Goal: Task Accomplishment & Management: Complete application form

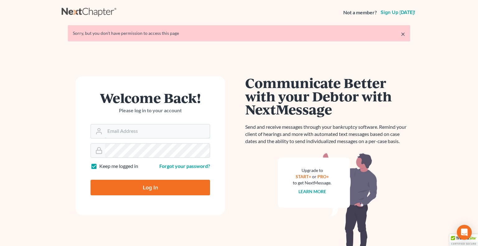
type input "[PERSON_NAME][EMAIL_ADDRESS][DOMAIN_NAME]"
click at [128, 193] on input "Log In" at bounding box center [151, 188] width 120 height 16
type input "Thinking..."
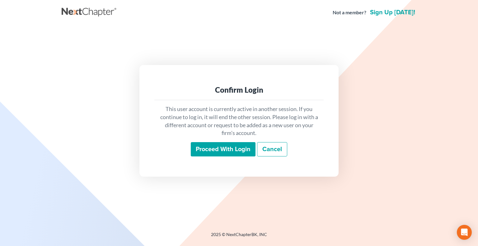
click at [232, 149] on input "Proceed with login" at bounding box center [223, 149] width 65 height 14
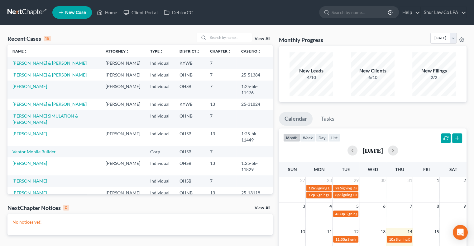
click at [46, 64] on link "Brown, Craig & Jenny" at bounding box center [49, 62] width 74 height 5
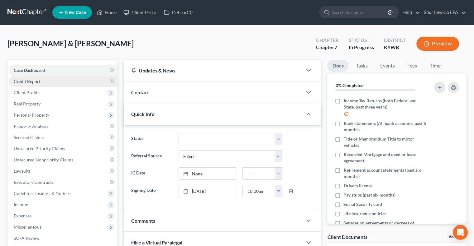
click at [73, 77] on link "Credit Report" at bounding box center [63, 81] width 109 height 11
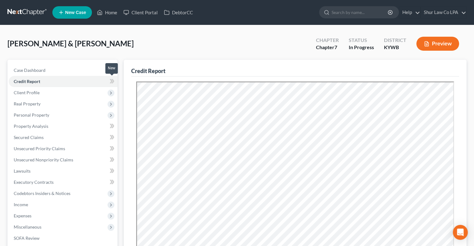
click at [112, 82] on icon at bounding box center [111, 81] width 3 height 4
click at [86, 91] on span "Client Profile" at bounding box center [63, 92] width 109 height 11
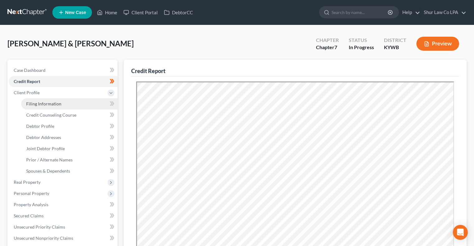
click at [81, 103] on link "Filing Information" at bounding box center [69, 103] width 96 height 11
select select "1"
select select "0"
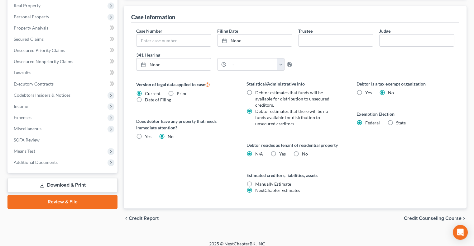
scroll to position [177, 0]
click at [302, 154] on label "No" at bounding box center [305, 154] width 6 height 6
click at [304, 154] on input "No" at bounding box center [306, 153] width 4 height 4
radio input "true"
radio input "false"
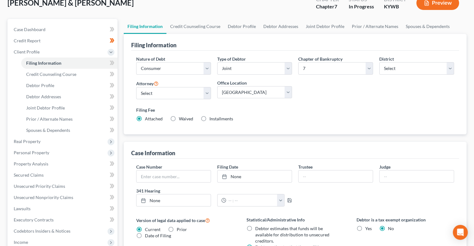
scroll to position [26, 0]
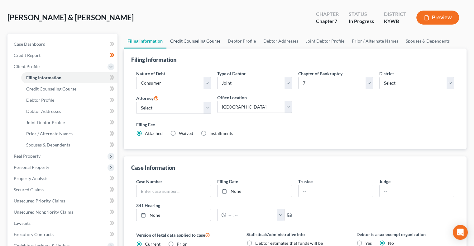
click at [199, 41] on link "Credit Counseling Course" at bounding box center [195, 41] width 58 height 15
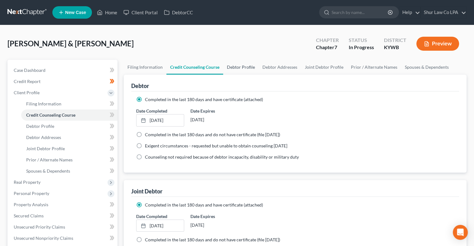
click at [238, 68] on link "Debtor Profile" at bounding box center [241, 67] width 36 height 15
select select "1"
select select "2"
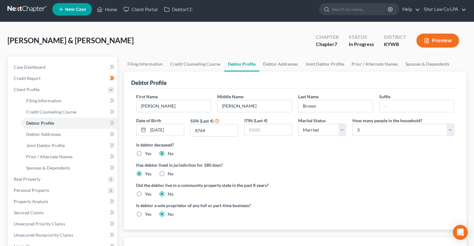
scroll to position [3, 0]
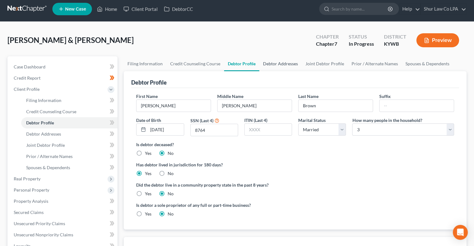
click at [285, 64] on link "Debtor Addresses" at bounding box center [280, 63] width 42 height 15
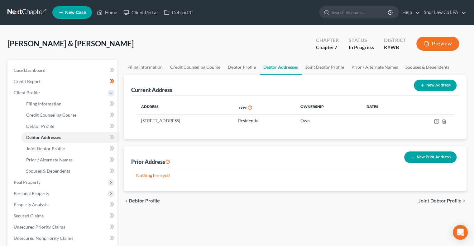
scroll to position [11, 0]
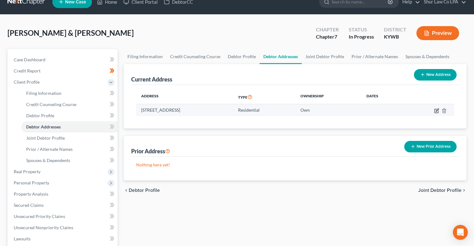
click at [435, 111] on icon "button" at bounding box center [436, 110] width 5 height 5
select select "18"
select select "0"
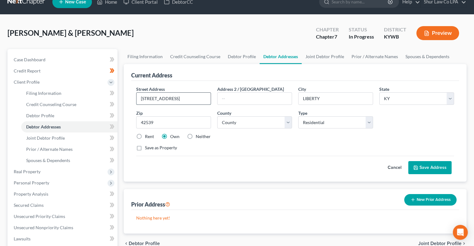
click at [184, 100] on input "139 Viewpoint RD." at bounding box center [173, 99] width 74 height 12
type input "139 Viewpoint Rd"
click at [324, 99] on input "LIBERTY" at bounding box center [335, 99] width 74 height 12
click at [178, 121] on input "42539" at bounding box center [173, 122] width 75 height 12
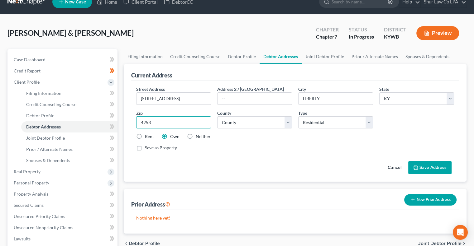
type input "42539"
type input "Liberty"
select select "22"
click at [145, 148] on label "Save as Property" at bounding box center [161, 148] width 32 height 6
click at [147, 148] on input "Save as Property" at bounding box center [149, 147] width 4 height 4
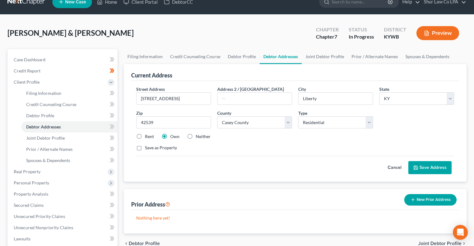
checkbox input "true"
click at [440, 167] on button "Save Address" at bounding box center [429, 167] width 43 height 13
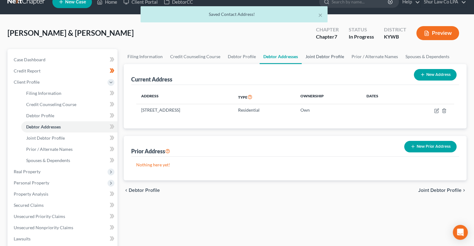
click at [325, 58] on link "Joint Debtor Profile" at bounding box center [325, 56] width 46 height 15
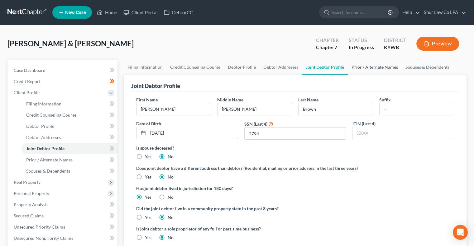
click at [371, 68] on link "Prior / Alternate Names" at bounding box center [375, 67] width 54 height 15
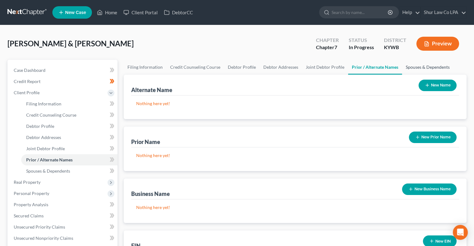
click at [423, 69] on link "Spouses & Dependents" at bounding box center [427, 67] width 51 height 15
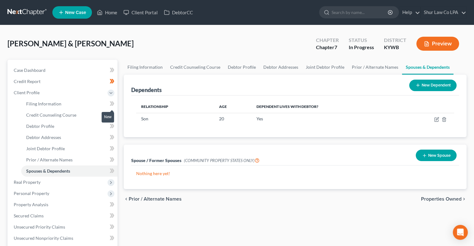
click at [112, 104] on icon at bounding box center [111, 104] width 3 height 4
click at [112, 116] on icon at bounding box center [113, 115] width 3 height 4
click at [112, 127] on icon at bounding box center [113, 126] width 3 height 4
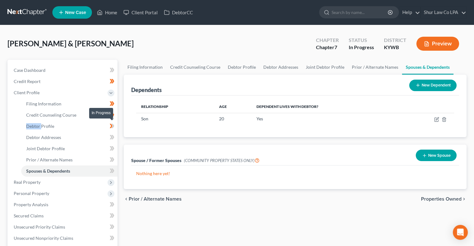
click at [112, 127] on icon at bounding box center [113, 126] width 3 height 4
click at [112, 135] on icon at bounding box center [112, 138] width 5 height 8
drag, startPoint x: 112, startPoint y: 135, endPoint x: 112, endPoint y: 149, distance: 14.3
click at [112, 149] on ul "Filing Information Credit Counseling Course Debtor Profile Debtor Addresses" at bounding box center [63, 137] width 109 height 78
click at [112, 149] on icon at bounding box center [112, 149] width 5 height 8
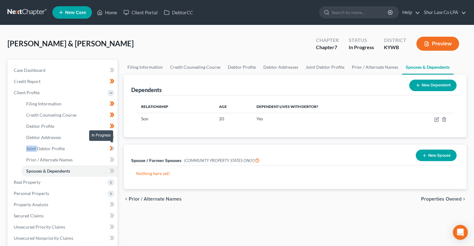
click at [112, 149] on icon at bounding box center [112, 149] width 5 height 8
click at [115, 135] on span at bounding box center [112, 138] width 11 height 9
click at [112, 158] on icon at bounding box center [111, 160] width 3 height 4
click at [113, 159] on g at bounding box center [112, 160] width 5 height 4
click at [113, 159] on icon at bounding box center [113, 160] width 3 height 4
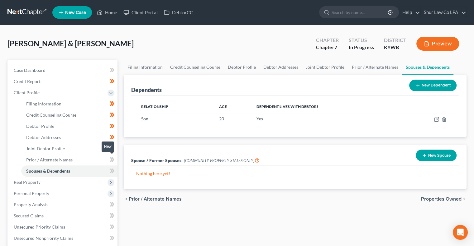
click at [114, 161] on icon at bounding box center [112, 160] width 5 height 8
click at [112, 170] on icon at bounding box center [111, 171] width 3 height 4
click at [89, 183] on span "Real Property" at bounding box center [63, 182] width 109 height 11
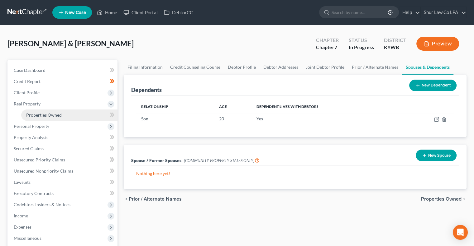
click at [93, 112] on link "Properties Owned" at bounding box center [69, 115] width 96 height 11
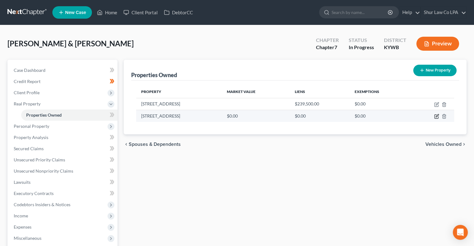
click at [435, 117] on icon "button" at bounding box center [436, 116] width 5 height 5
select select "18"
select select "22"
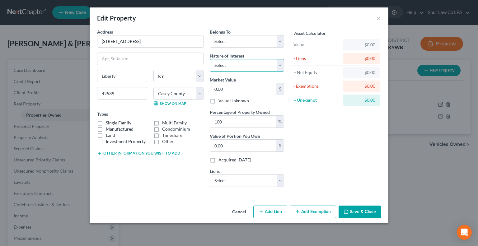
click at [265, 66] on select "Select Fee Simple Joint Tenant Life Estate Equitable Interest Future Interest T…" at bounding box center [247, 65] width 74 height 12
select select "1"
click at [210, 59] on select "Select Fee Simple Joint Tenant Life Estate Equitable Interest Future Interest T…" at bounding box center [247, 65] width 74 height 12
click at [250, 37] on select "Select Debtor 1 Only Debtor 2 Only Debtor 1 And Debtor 2 Only At Least One Of T…" at bounding box center [247, 41] width 74 height 12
select select "2"
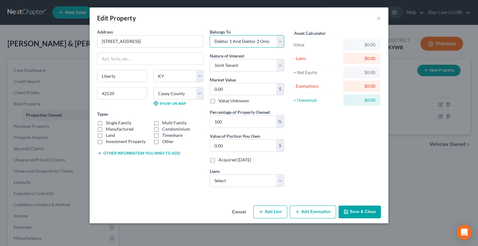
click at [210, 35] on select "Select Debtor 1 Only Debtor 2 Only Debtor 1 And Debtor 2 Only At Least One Of T…" at bounding box center [247, 41] width 74 height 12
click at [123, 122] on label "Single Family" at bounding box center [119, 123] width 26 height 6
click at [112, 122] on input "Single Family" at bounding box center [110, 122] width 4 height 4
checkbox input "true"
click at [242, 178] on select "Select Casey Co Bk - $74,896.00 Casey Co Bk - $17,918.00 Casey Co Bk - $4,755.0…" at bounding box center [247, 181] width 74 height 12
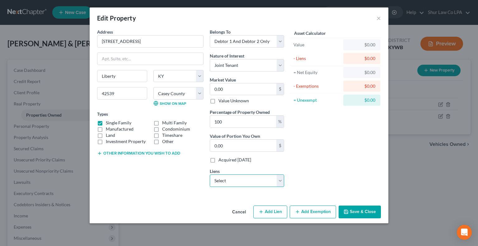
click at [235, 178] on select "Select Casey Co Bk - $74,896.00 Casey Co Bk - $17,918.00 Casey Co Bk - $4,755.0…" at bounding box center [247, 181] width 74 height 12
click at [368, 213] on button "Save & Close" at bounding box center [360, 212] width 42 height 13
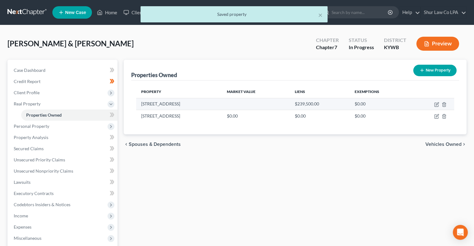
click at [435, 107] on td at bounding box center [432, 104] width 44 height 12
click at [436, 106] on icon "button" at bounding box center [436, 104] width 5 height 5
select select "18"
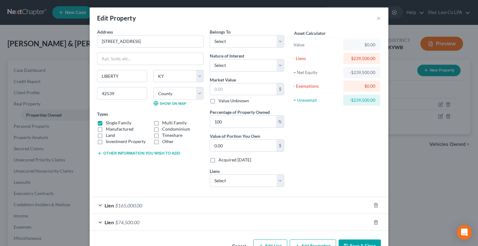
scroll to position [18, 0]
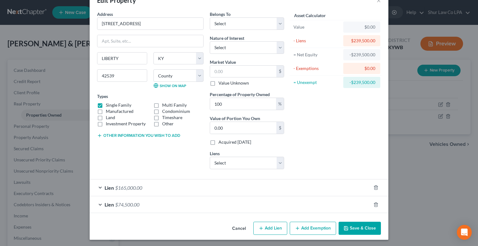
click at [269, 188] on div "Lien $165,000.00" at bounding box center [231, 188] width 282 height 17
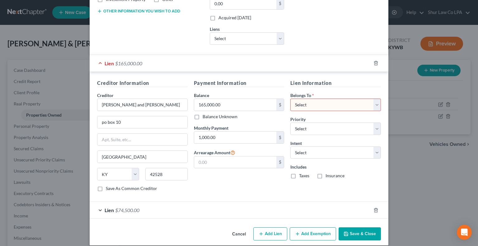
scroll to position [147, 0]
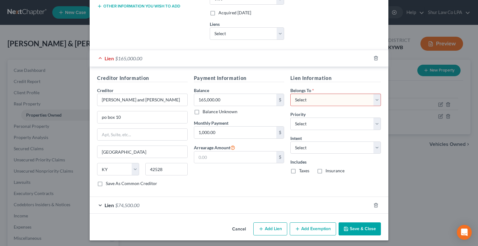
click at [199, 199] on div "Lien $74,500.00" at bounding box center [231, 205] width 282 height 17
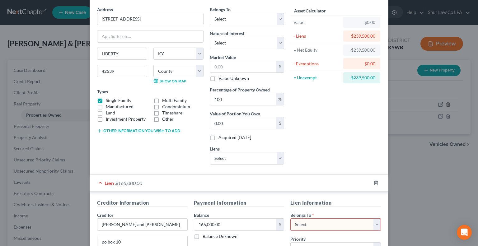
scroll to position [0, 0]
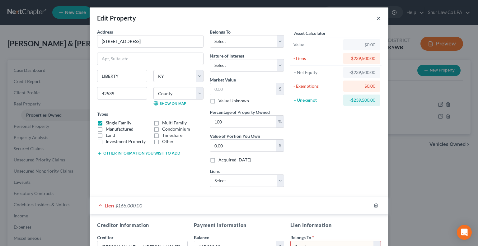
click at [378, 20] on button "×" at bounding box center [379, 17] width 4 height 7
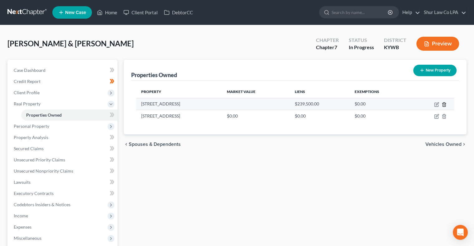
click at [444, 106] on line "button" at bounding box center [444, 104] width 0 height 1
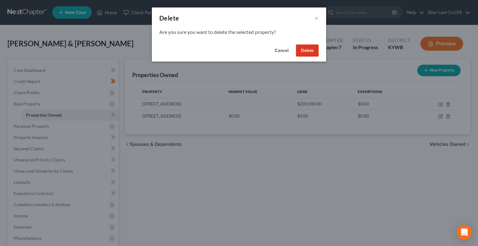
click at [307, 50] on button "Delete" at bounding box center [307, 51] width 23 height 12
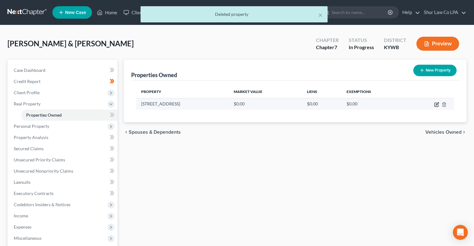
click at [437, 106] on icon "button" at bounding box center [436, 104] width 5 height 5
select select "18"
select select "22"
select select "2"
select select "1"
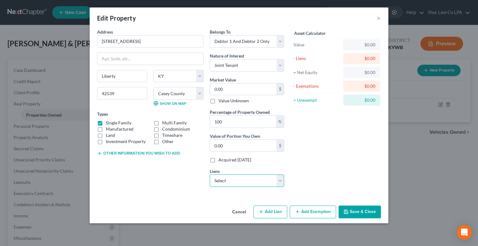
click at [263, 178] on select "Select philip and pat depp - $165,000.00 casey county bank - $74,500.00 Casey C…" at bounding box center [247, 181] width 74 height 12
select select "2"
click at [210, 175] on select "Select philip and pat depp - $165,000.00 casey county bank - $74,500.00 Casey C…" at bounding box center [247, 181] width 74 height 12
select select
select select "18"
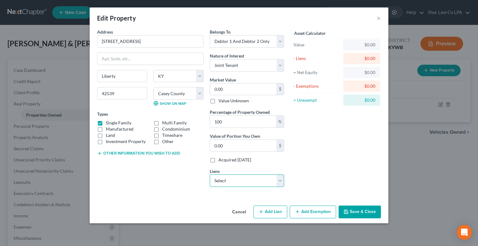
select select "2"
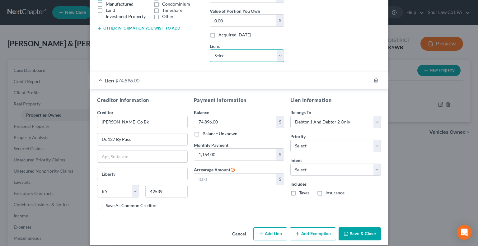
scroll to position [130, 0]
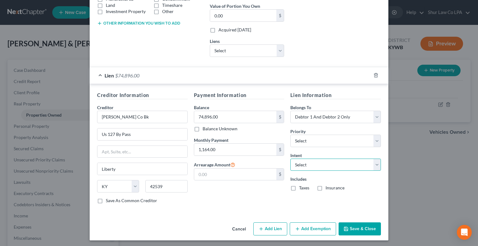
click at [320, 166] on select "Select Surrender Redeem Reaffirm Avoid Other" at bounding box center [336, 165] width 91 height 12
select select "4"
click at [291, 159] on select "Select Surrender Redeem Reaffirm Avoid Other" at bounding box center [336, 165] width 91 height 12
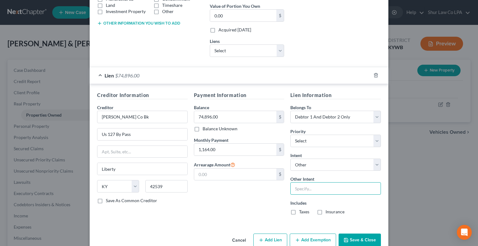
click at [309, 190] on input "text" at bounding box center [336, 189] width 91 height 12
type input "Retain and continue payments"
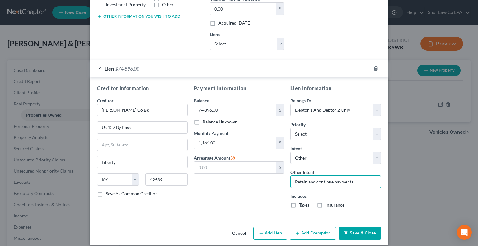
scroll to position [142, 0]
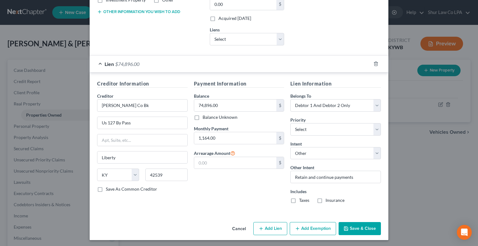
click at [354, 226] on button "Save & Close" at bounding box center [360, 228] width 42 height 13
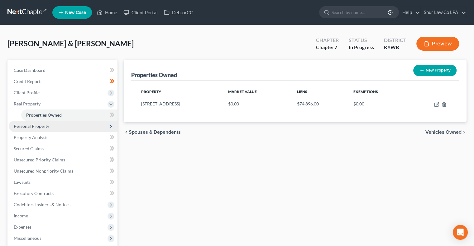
click at [91, 126] on span "Personal Property" at bounding box center [63, 126] width 109 height 11
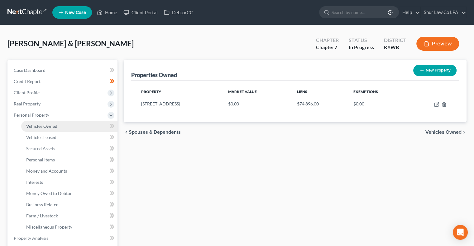
click at [83, 126] on link "Vehicles Owned" at bounding box center [69, 126] width 96 height 11
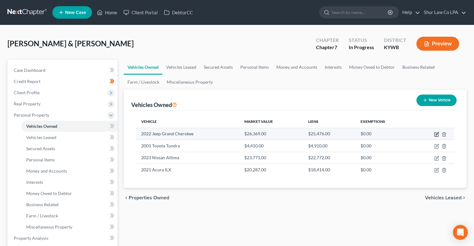
click at [438, 133] on icon "button" at bounding box center [436, 133] width 3 height 3
select select "0"
select select "4"
select select "2"
select select "0"
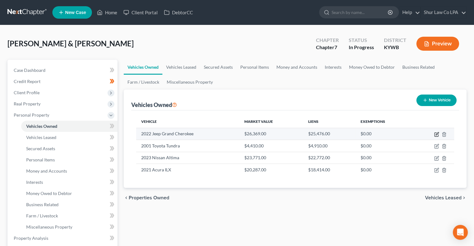
select select "45"
select select "0"
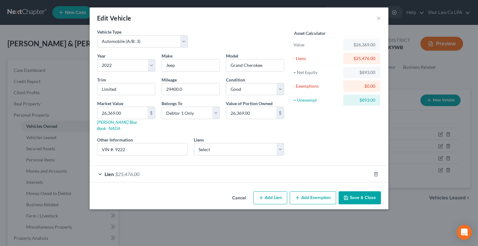
click at [274, 168] on div "Lien $25,476.00" at bounding box center [231, 174] width 282 height 17
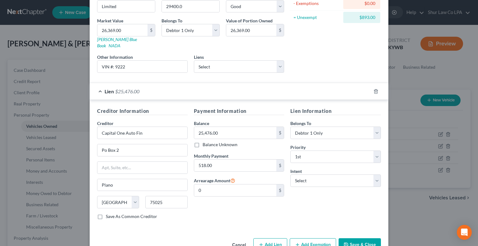
scroll to position [93, 0]
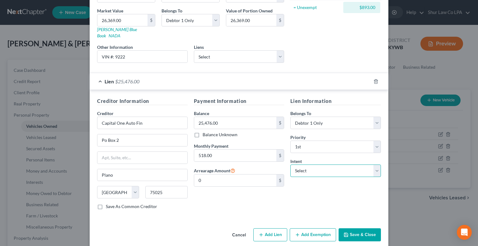
click at [316, 165] on select "Select Surrender Redeem Reaffirm Avoid Other" at bounding box center [336, 171] width 91 height 12
select select "2"
click at [291, 165] on select "Select Surrender Redeem Reaffirm Avoid Other" at bounding box center [336, 171] width 91 height 12
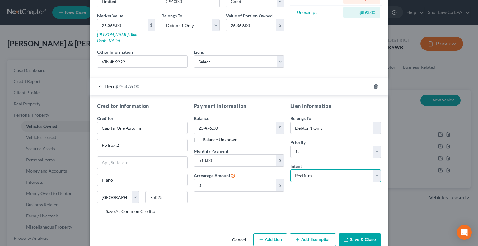
scroll to position [88, 0]
click at [163, 122] on input "Capital One Auto Fin" at bounding box center [142, 128] width 91 height 12
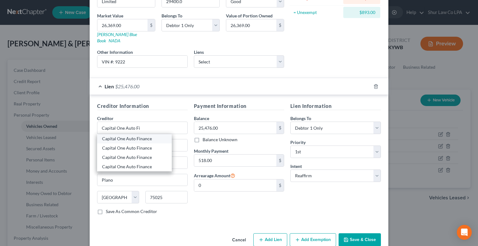
click at [145, 136] on div "Capital One Auto Finance" at bounding box center [134, 139] width 65 height 6
type input "Capital One Auto Finance"
type input "PO Box 660070"
type input "Sacramento"
select select "4"
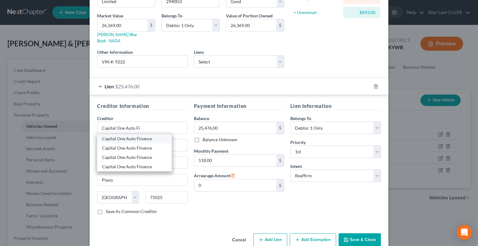
type input "95866"
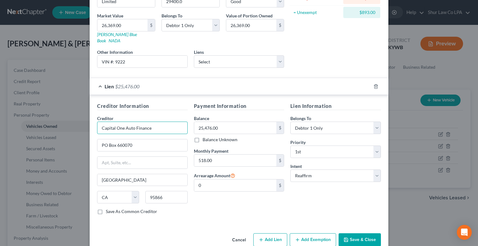
click at [155, 122] on input "Capital One Auto Finance" at bounding box center [142, 128] width 91 height 12
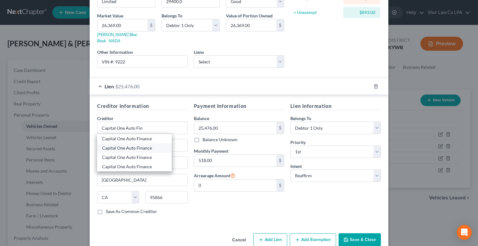
click at [150, 145] on div "Capital One Auto Finance" at bounding box center [134, 148] width 65 height 6
type input "Capital One Auto Finance"
type input "7933 Preston Rd."
type input "Plano"
select select "45"
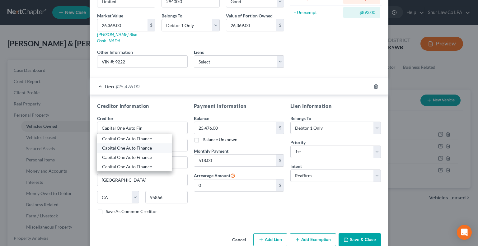
type input "75024"
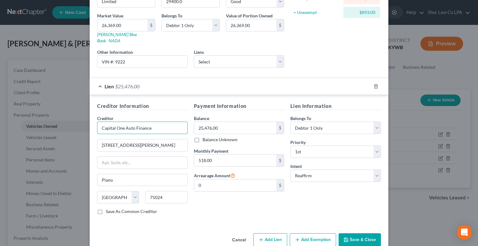
click at [157, 122] on input "Capital One Auto Finance" at bounding box center [142, 128] width 91 height 12
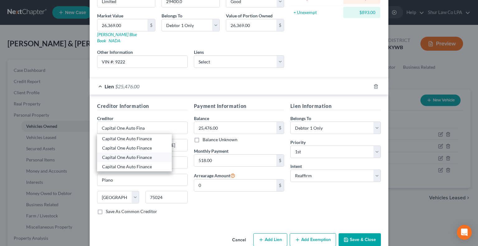
click at [150, 154] on div "Capital One Auto Finance" at bounding box center [134, 157] width 65 height 6
type input "Capital One Auto Finance"
type input "PO Box 259407"
type input "75025"
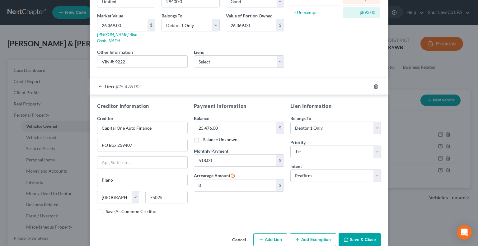
click at [220, 195] on div "Payment Information Balance 25,476.00 $ Balance Unknown Balance Undetermined 25…" at bounding box center [239, 160] width 97 height 117
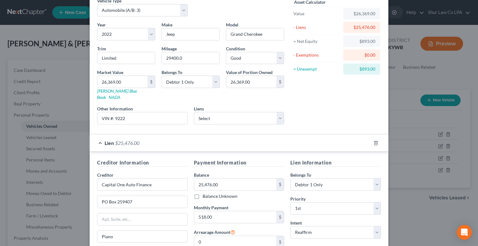
scroll to position [93, 0]
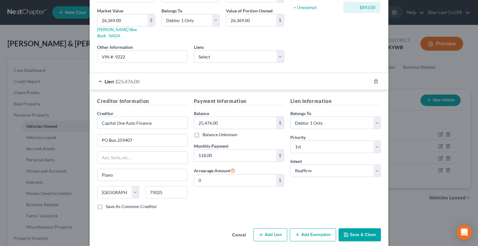
click at [354, 229] on button "Save & Close" at bounding box center [360, 235] width 42 height 13
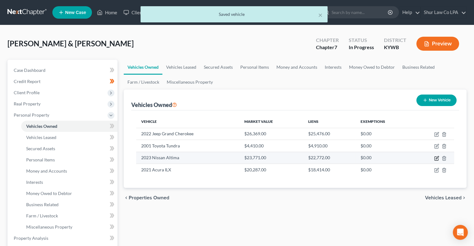
click at [436, 158] on icon "button" at bounding box center [436, 158] width 5 height 5
select select "0"
select select "3"
select select "2"
select select "0"
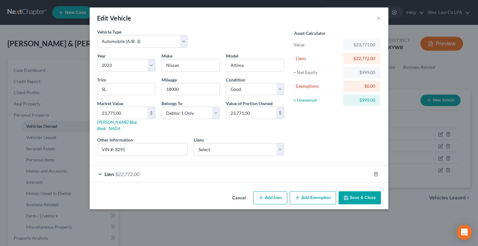
click at [268, 166] on div "Lien $22,772.00" at bounding box center [231, 174] width 282 height 17
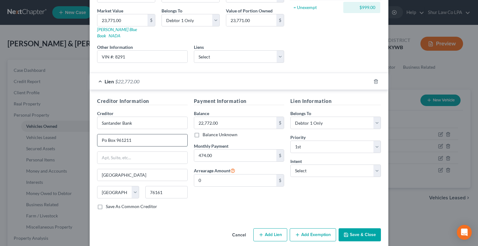
click at [103, 135] on input "Po Box 961211" at bounding box center [142, 141] width 90 height 12
type input "PO Box 961211"
click at [312, 165] on select "Select Surrender Redeem Reaffirm Avoid Other" at bounding box center [336, 171] width 91 height 12
select select "2"
click at [291, 165] on select "Select Surrender Redeem Reaffirm Avoid Other" at bounding box center [336, 171] width 91 height 12
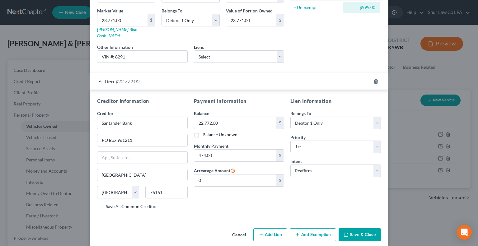
click at [357, 229] on button "Save & Close" at bounding box center [360, 235] width 42 height 13
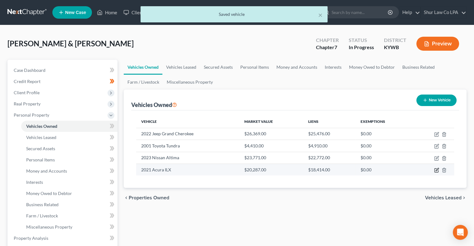
click at [437, 171] on icon "button" at bounding box center [436, 170] width 5 height 5
select select "0"
select select "5"
select select "2"
select select "0"
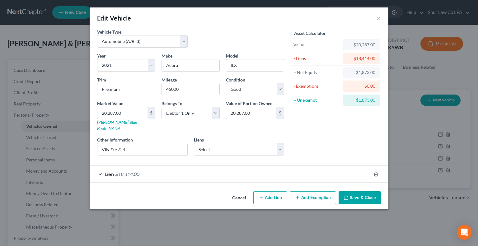
click at [210, 166] on div "Lien $18,414.00" at bounding box center [231, 174] width 282 height 17
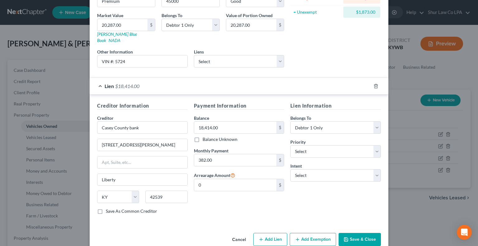
scroll to position [83, 0]
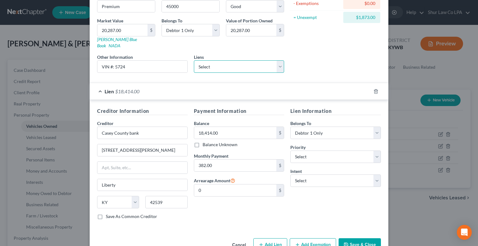
click at [237, 62] on select "Select philip and pat depp - $165,000.00 casey county bank - $74,500.00 Casey C…" at bounding box center [239, 66] width 91 height 12
select select "2"
click at [194, 60] on select "Select philip and pat depp - $165,000.00 casey county bank - $74,500.00 Casey C…" at bounding box center [239, 66] width 91 height 12
select select
select select "18"
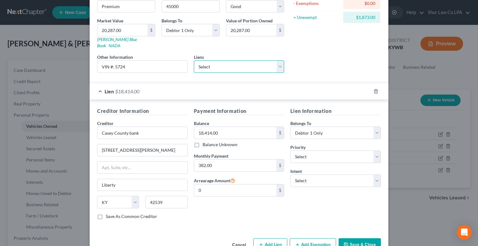
select select "0"
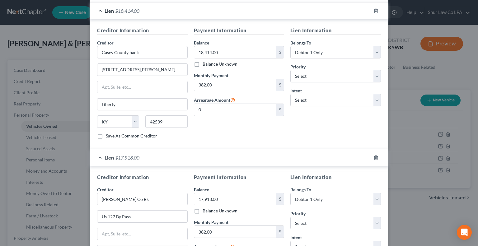
scroll to position [160, 0]
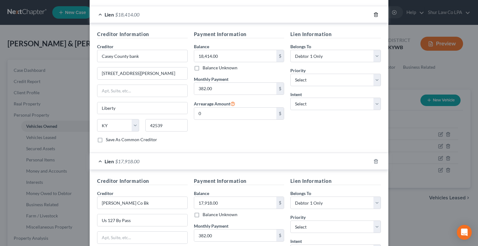
click at [375, 12] on icon "button" at bounding box center [376, 14] width 3 height 4
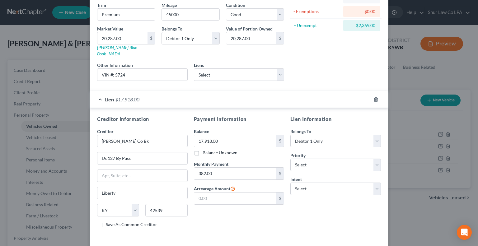
scroll to position [80, 0]
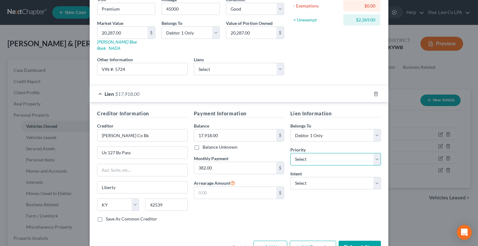
click at [306, 153] on select "Select 1st 2nd 3rd 4th 5th 6th 7th 8th 9th 10th 11th 12th 13th 14th 15th 16th 1…" at bounding box center [336, 159] width 91 height 12
select select "0"
click at [291, 153] on select "Select 1st 2nd 3rd 4th 5th 6th 7th 8th 9th 10th 11th 12th 13th 14th 15th 16th 1…" at bounding box center [336, 159] width 91 height 12
click at [315, 177] on select "Select Surrender Redeem Reaffirm Avoid Other" at bounding box center [336, 183] width 91 height 12
select select "2"
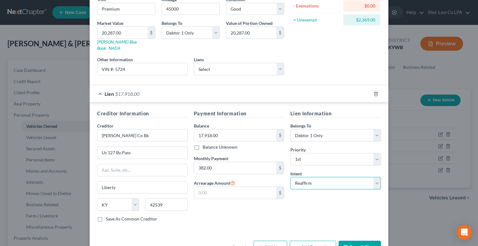
click at [291, 177] on select "Select Surrender Redeem Reaffirm Avoid Other" at bounding box center [336, 183] width 91 height 12
click at [291, 214] on div "Lien Information Belongs To * Select Debtor 1 Only Debtor 2 Only Debtor 1 And D…" at bounding box center [335, 168] width 97 height 117
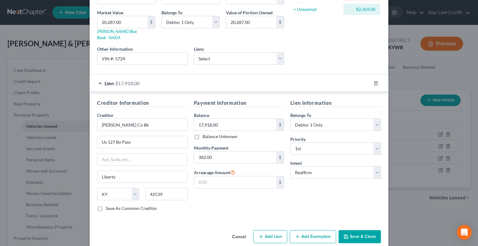
scroll to position [93, 0]
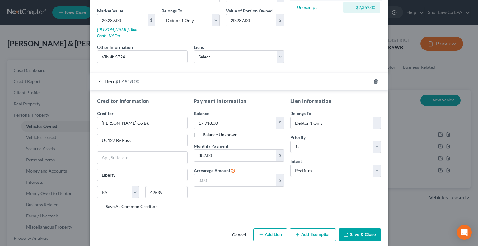
click at [346, 233] on icon "button" at bounding box center [346, 235] width 5 height 5
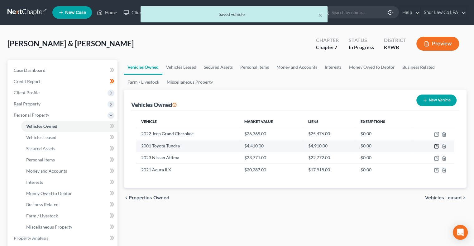
click at [437, 148] on icon "button" at bounding box center [436, 146] width 5 height 5
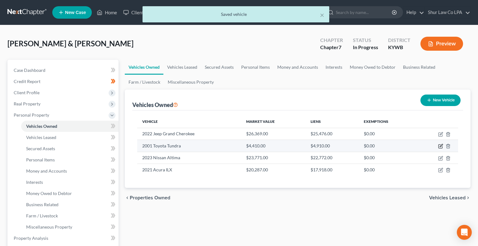
select select "0"
select select "25"
select select "3"
select select "1"
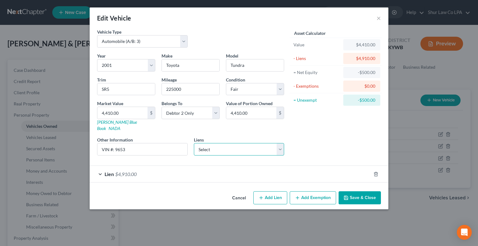
click at [263, 147] on select "Select philip and pat depp - $165,000.00 casey county bank - $74,500.00 Casey C…" at bounding box center [239, 149] width 91 height 12
select select "3"
click at [194, 143] on select "Select philip and pat depp - $165,000.00 casey county bank - $74,500.00 Casey C…" at bounding box center [239, 149] width 91 height 12
select select
select select "18"
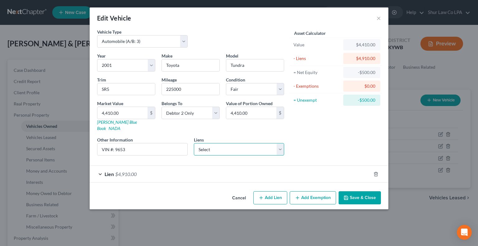
select select "0"
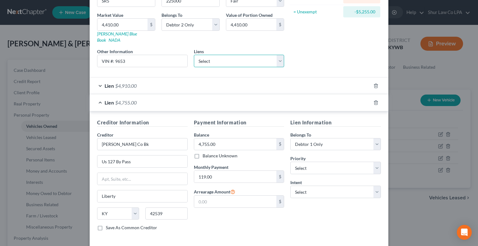
scroll to position [88, 0]
click at [259, 82] on div "Lien $4,910.00" at bounding box center [231, 86] width 282 height 17
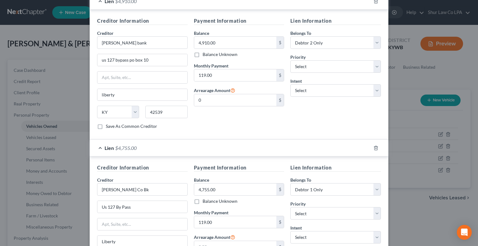
scroll to position [178, 0]
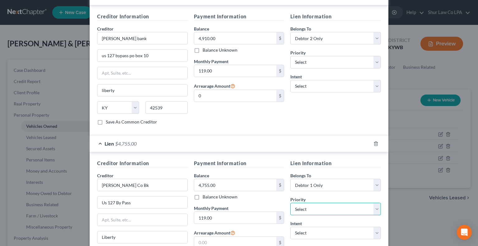
click at [315, 203] on select "Select 1st 2nd 3rd 4th 5th 6th 7th 8th 9th 10th 11th 12th 13th 14th 15th 16th 1…" at bounding box center [336, 209] width 91 height 12
select select "0"
click at [291, 203] on select "Select 1st 2nd 3rd 4th 5th 6th 7th 8th 9th 10th 11th 12th 13th 14th 15th 16th 1…" at bounding box center [336, 209] width 91 height 12
click at [304, 227] on select "Select Surrender Redeem Reaffirm Avoid Other" at bounding box center [336, 233] width 91 height 12
select select "0"
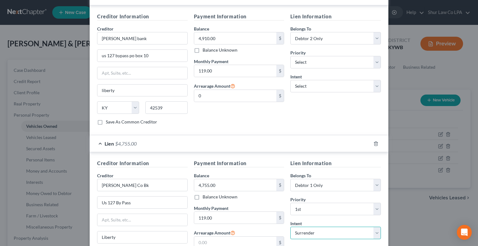
click at [291, 227] on select "Select Surrender Redeem Reaffirm Avoid Other" at bounding box center [336, 233] width 91 height 12
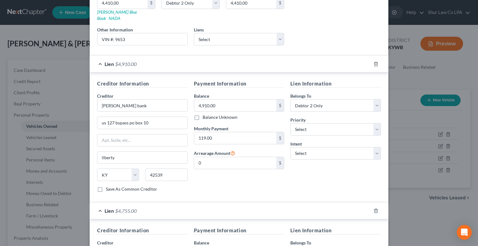
scroll to position [110, 0]
click at [375, 63] on icon "button" at bounding box center [376, 65] width 3 height 4
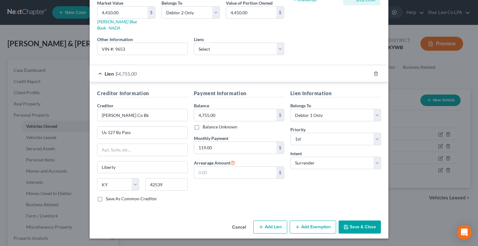
scroll to position [93, 0]
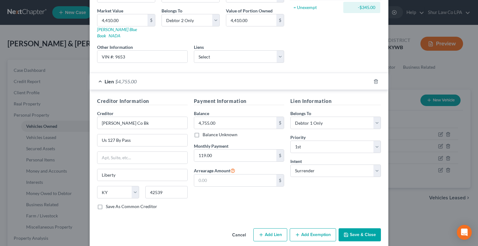
click at [351, 229] on button "Save & Close" at bounding box center [360, 235] width 42 height 13
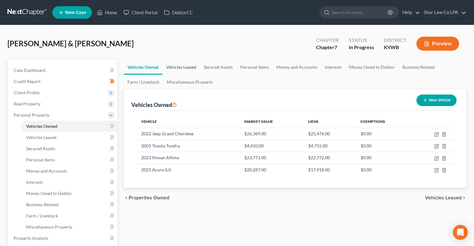
click at [192, 70] on link "Vehicles Leased" at bounding box center [181, 67] width 38 height 15
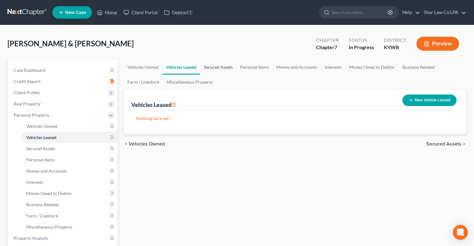
click at [212, 67] on link "Secured Assets" at bounding box center [218, 67] width 36 height 15
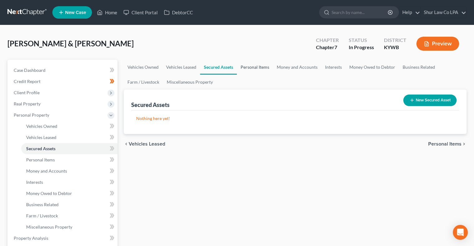
click at [246, 69] on link "Personal Items" at bounding box center [255, 67] width 36 height 15
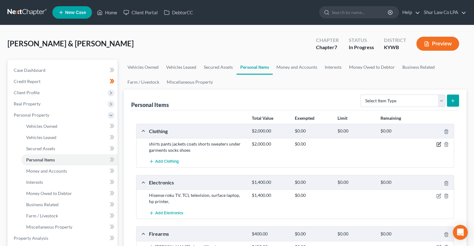
click at [437, 143] on icon "button" at bounding box center [438, 144] width 5 height 5
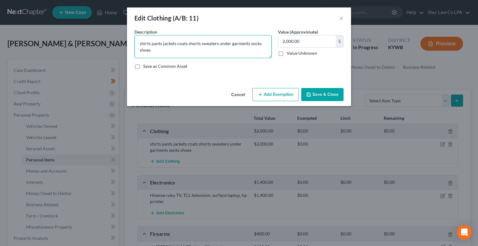
click at [237, 54] on textarea "shirts pants jackets coats shorts sweaters under garments socks shoes" at bounding box center [203, 46] width 137 height 23
type textarea "General Clothing"
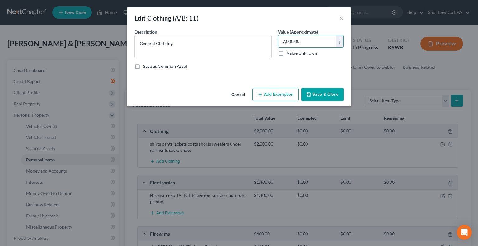
click at [278, 94] on button "Add Exemption" at bounding box center [276, 94] width 46 height 13
select select "2"
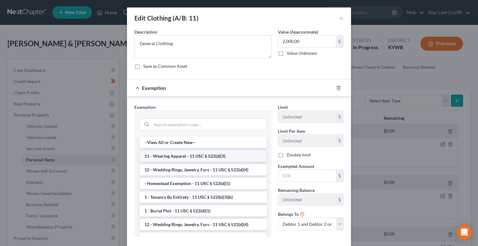
click at [190, 155] on li "11 - Wearing Apparel - 11 USC § 522(d)(3)" at bounding box center [203, 156] width 127 height 11
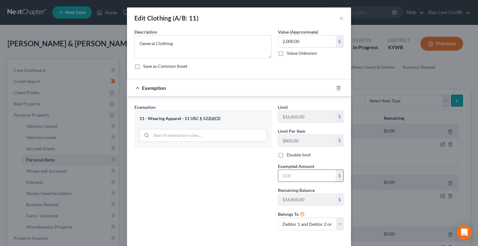
click at [285, 170] on input "text" at bounding box center [307, 176] width 58 height 12
type input "2,000.00"
click at [243, 193] on div "Exemption Set must be selected for CA. Exemption * 11 - Wearing Apparel - 11 US…" at bounding box center [203, 169] width 144 height 131
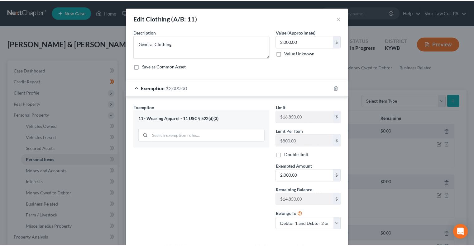
scroll to position [28, 0]
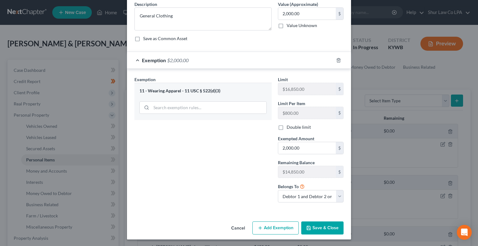
click at [314, 227] on button "Save & Close" at bounding box center [323, 228] width 42 height 13
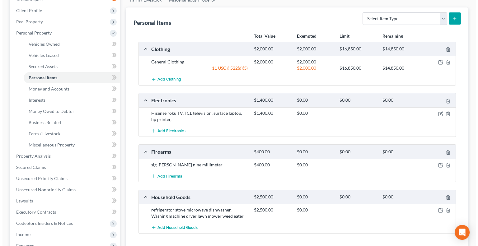
scroll to position [82, 0]
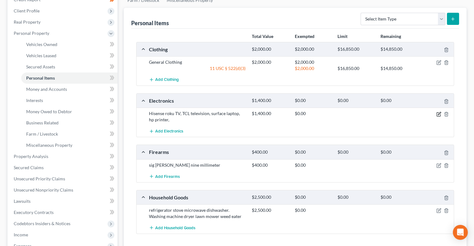
click at [437, 115] on icon "button" at bounding box center [438, 114] width 5 height 5
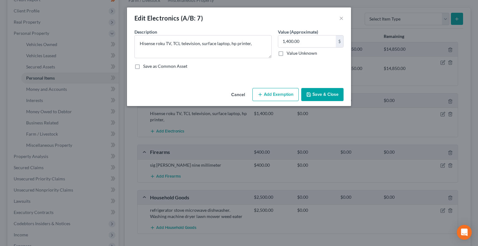
click at [279, 93] on button "Add Exemption" at bounding box center [276, 94] width 46 height 13
select select "2"
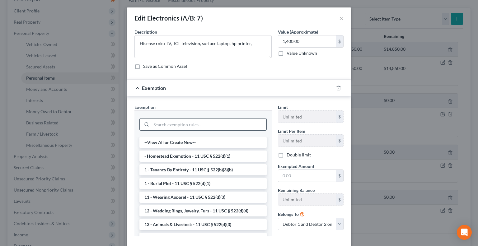
click at [204, 124] on input "search" at bounding box center [208, 125] width 115 height 12
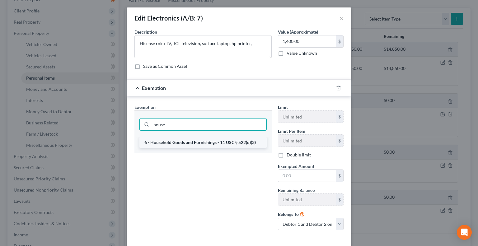
type input "house"
click at [200, 142] on li "6 - Household Goods and Furnishings - 11 USC § 522(d)(3)" at bounding box center [203, 142] width 127 height 11
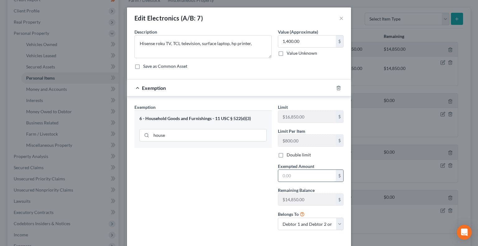
click at [292, 170] on input "text" at bounding box center [307, 176] width 58 height 12
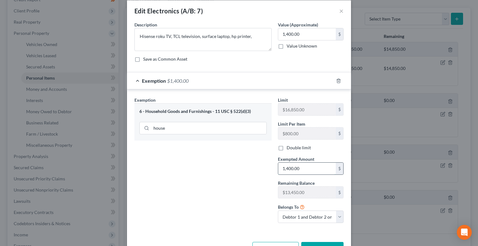
scroll to position [7, 0]
type input "1,400.00"
click at [264, 41] on textarea "Hisense roku TV, TCL television, surface laptop, hp printer," at bounding box center [203, 39] width 137 height 23
click at [155, 36] on textarea "Hisense roku TV, TCL television, surface laptop, hp printer" at bounding box center [203, 39] width 137 height 23
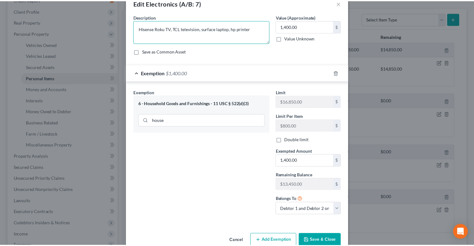
scroll to position [28, 0]
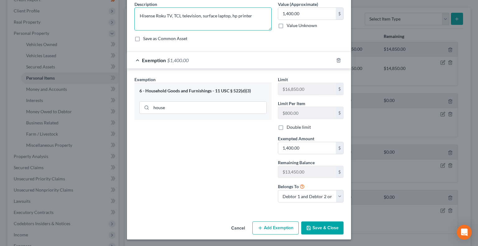
type textarea "Hisense Roku TV, TCL television, surface laptop, hp printer"
click at [332, 229] on button "Save & Close" at bounding box center [323, 228] width 42 height 13
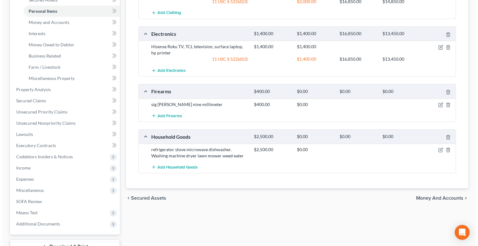
scroll to position [150, 0]
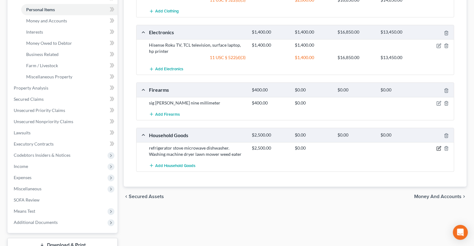
click at [439, 148] on icon "button" at bounding box center [439, 148] width 3 height 3
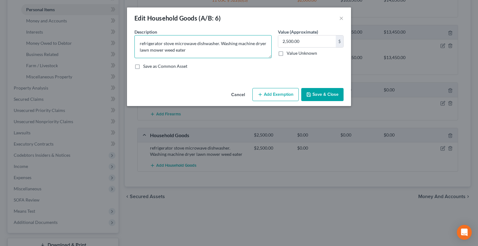
click at [210, 54] on textarea "refrigerator stove microwave dishwasher. Washing machine dryer lawn mower weed …" at bounding box center [203, 46] width 137 height 23
click at [219, 45] on textarea "refrigerator stove microwave dishwasher. Washing machine dryer lawn mower weed …" at bounding box center [203, 46] width 137 height 23
click at [224, 44] on textarea "refrigerator stove microwave dishwasher Washing machine dryer lawn mower weed e…" at bounding box center [203, 46] width 137 height 23
type textarea "refrigerator stove microwave dishwasher washing machine dryer lawn mower weed e…"
click at [283, 96] on button "Add Exemption" at bounding box center [276, 94] width 46 height 13
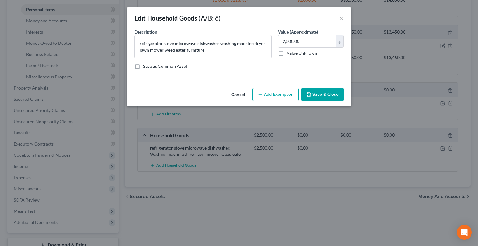
select select "2"
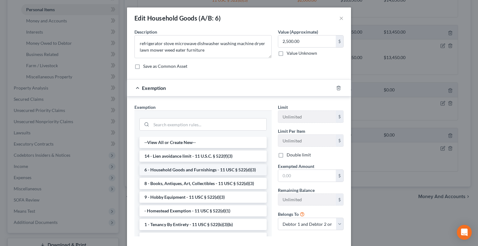
click at [216, 168] on li "6 - Household Goods and Furnishings - 11 USC § 522(d)(3)" at bounding box center [203, 169] width 127 height 11
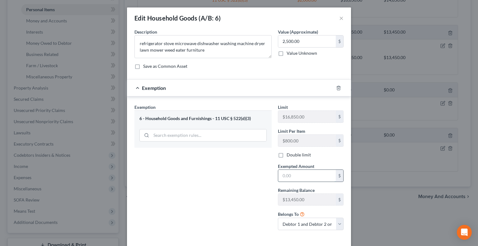
click at [288, 173] on input "text" at bounding box center [307, 176] width 58 height 12
type input "2,500.00"
click at [235, 184] on div "Exemption Set must be selected for CA. Exemption * 6 - Household Goods and Furn…" at bounding box center [203, 169] width 144 height 131
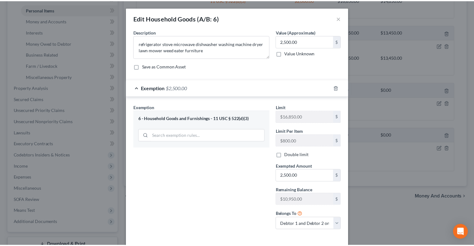
scroll to position [28, 0]
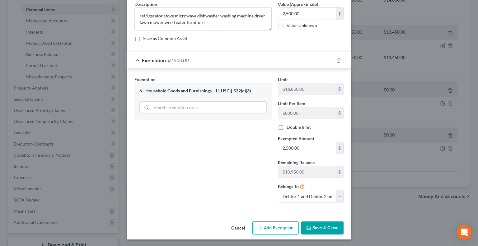
click at [321, 231] on button "Save & Close" at bounding box center [323, 228] width 42 height 13
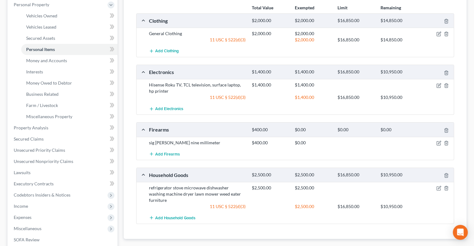
scroll to position [110, 0]
click at [438, 33] on icon "button" at bounding box center [439, 33] width 3 height 3
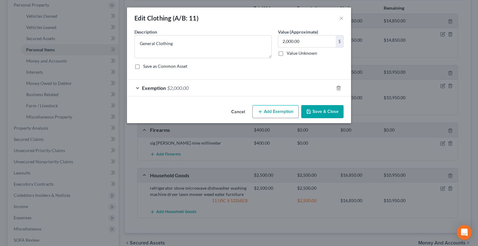
click at [279, 88] on div "Exemption $2,000.00" at bounding box center [230, 88] width 207 height 17
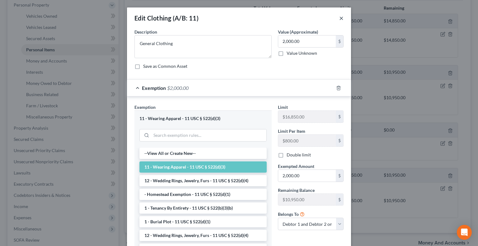
click at [340, 18] on button "×" at bounding box center [342, 17] width 4 height 7
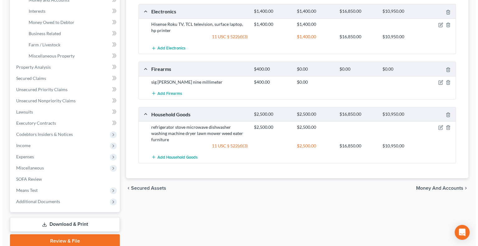
scroll to position [183, 0]
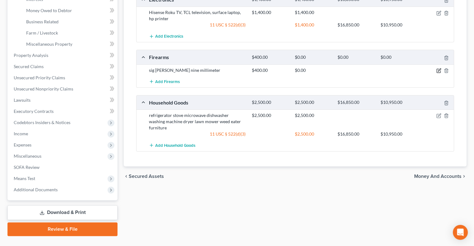
click at [439, 69] on icon "button" at bounding box center [439, 70] width 3 height 3
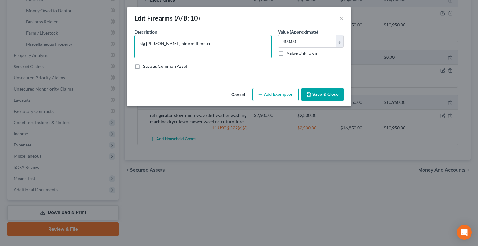
click at [138, 44] on textarea "sig sauer nine millimeter" at bounding box center [203, 46] width 137 height 23
type textarea "Sig Sauer nine millimeter"
click at [270, 97] on button "Add Exemption" at bounding box center [276, 94] width 46 height 13
select select "2"
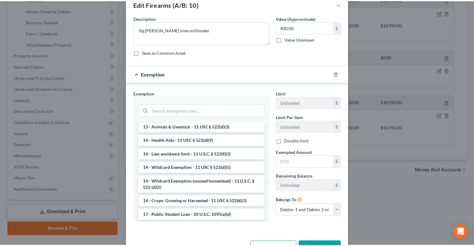
scroll to position [84, 0]
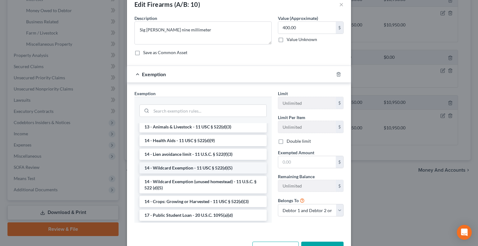
click at [204, 166] on li "14 - Wildcard Exemption - 11 USC § 522(d)(5)" at bounding box center [203, 168] width 127 height 11
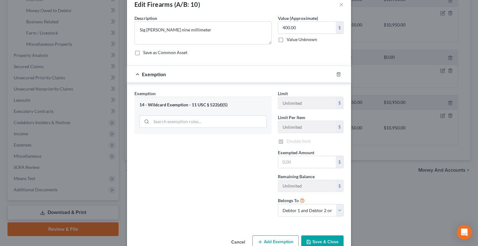
checkbox input "true"
click at [296, 167] on div "$" at bounding box center [311, 162] width 66 height 12
click at [295, 162] on input "text" at bounding box center [307, 162] width 58 height 12
type input "400.00"
click at [248, 177] on div "Exemption Set must be selected for CA. Exemption * 14 - Wildcard Exemption - 11…" at bounding box center [203, 155] width 144 height 131
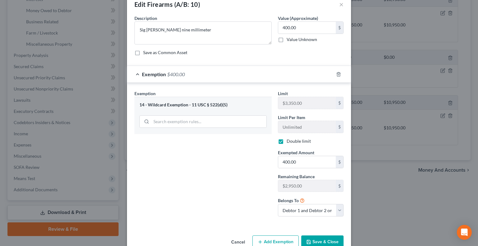
click at [314, 242] on button "Save & Close" at bounding box center [323, 242] width 42 height 13
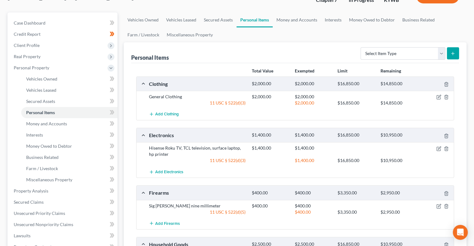
scroll to position [47, 0]
click at [304, 19] on link "Money and Accounts" at bounding box center [297, 20] width 48 height 15
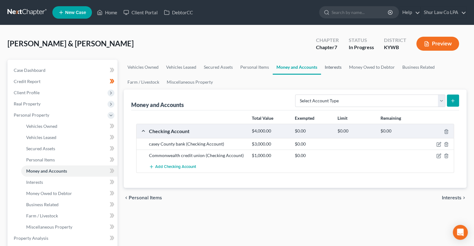
click at [336, 67] on link "Interests" at bounding box center [333, 67] width 24 height 15
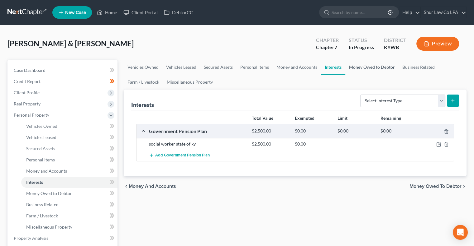
click at [358, 68] on link "Money Owed to Debtor" at bounding box center [371, 67] width 53 height 15
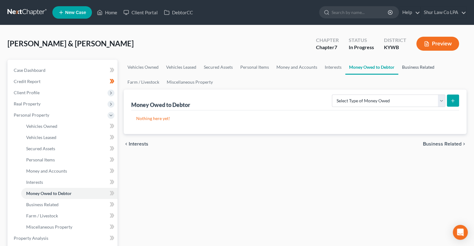
click at [415, 67] on link "Business Related" at bounding box center [418, 67] width 40 height 15
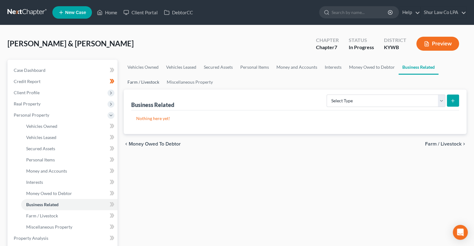
click at [142, 83] on link "Farm / Livestock" at bounding box center [143, 82] width 39 height 15
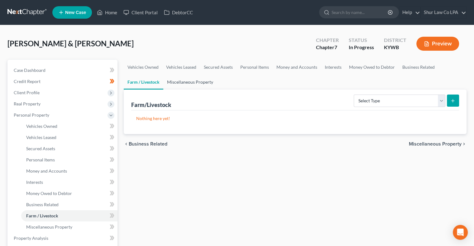
click at [184, 86] on link "Miscellaneous Property" at bounding box center [190, 82] width 54 height 15
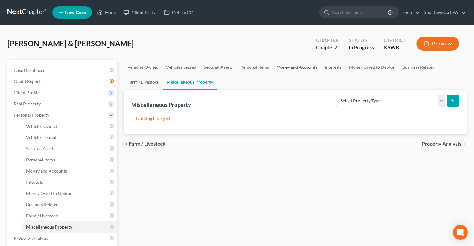
click at [304, 67] on link "Money and Accounts" at bounding box center [297, 67] width 48 height 15
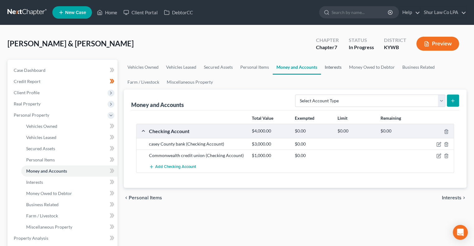
click at [331, 67] on link "Interests" at bounding box center [333, 67] width 24 height 15
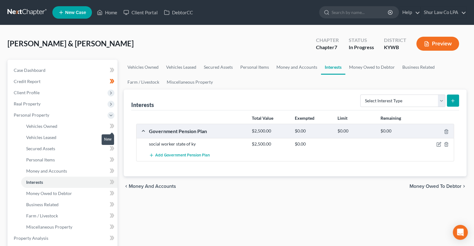
click at [115, 126] on span at bounding box center [112, 126] width 11 height 9
click at [113, 138] on icon at bounding box center [113, 137] width 3 height 4
click at [112, 148] on icon at bounding box center [111, 148] width 3 height 4
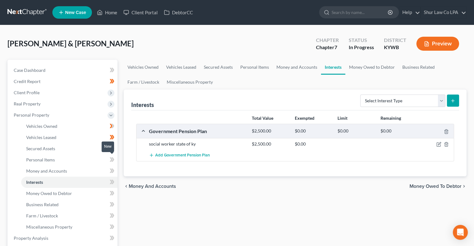
click at [112, 163] on icon at bounding box center [112, 160] width 5 height 8
click at [111, 173] on icon at bounding box center [112, 171] width 5 height 8
click at [111, 182] on icon at bounding box center [111, 182] width 3 height 4
click at [112, 194] on icon at bounding box center [111, 193] width 3 height 4
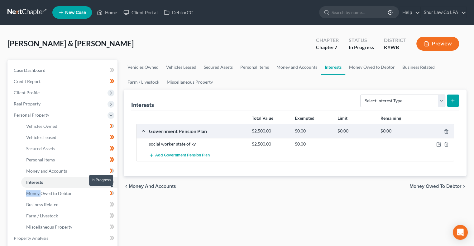
click at [112, 194] on icon at bounding box center [111, 193] width 3 height 4
click at [113, 204] on icon at bounding box center [113, 204] width 3 height 4
click at [112, 216] on icon at bounding box center [111, 216] width 3 height 4
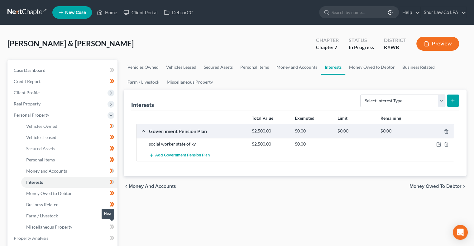
click at [112, 230] on icon at bounding box center [112, 227] width 5 height 8
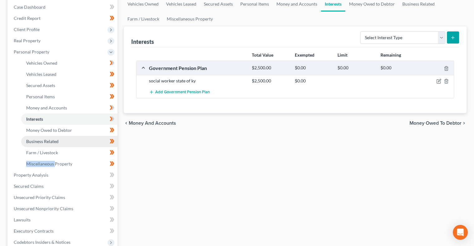
scroll to position [65, 0]
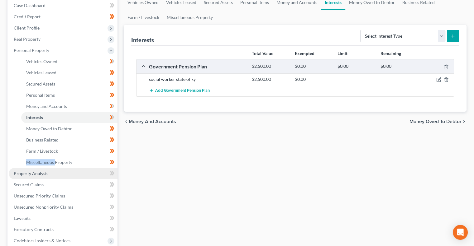
click at [75, 174] on link "Property Analysis" at bounding box center [63, 173] width 109 height 11
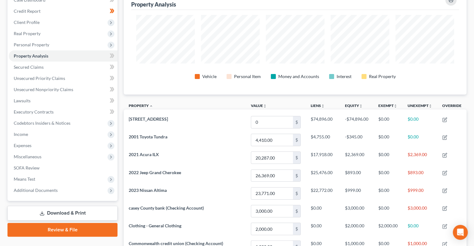
scroll to position [86, 0]
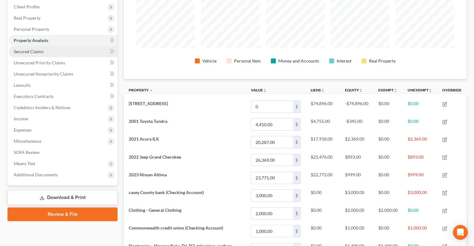
click at [80, 52] on link "Secured Claims" at bounding box center [63, 51] width 109 height 11
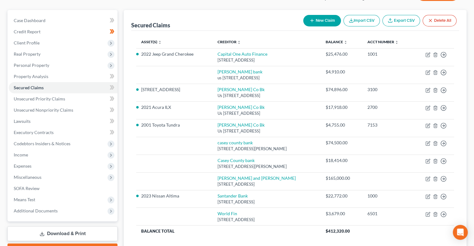
scroll to position [51, 0]
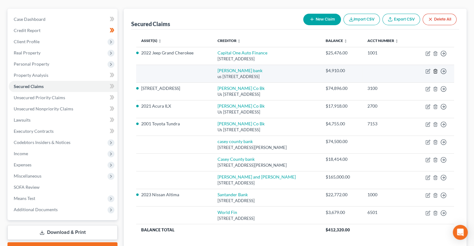
click at [436, 70] on icon "button" at bounding box center [435, 71] width 3 height 4
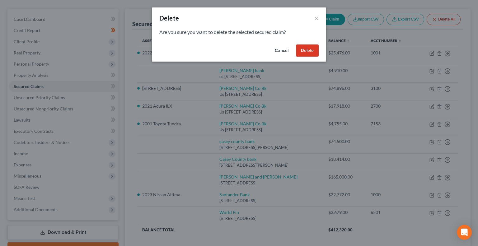
click at [317, 49] on button "Delete" at bounding box center [307, 51] width 23 height 12
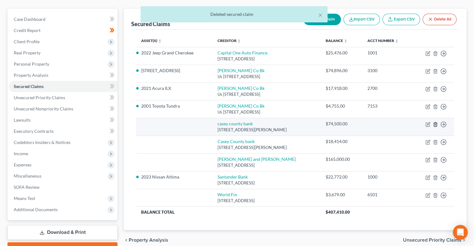
click at [435, 124] on icon "button" at bounding box center [435, 124] width 5 height 5
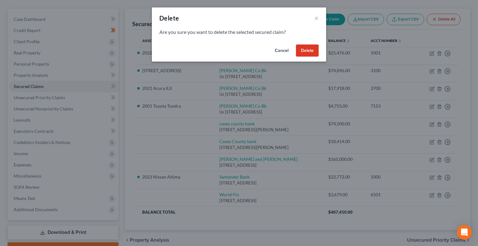
click at [311, 54] on button "Delete" at bounding box center [307, 51] width 23 height 12
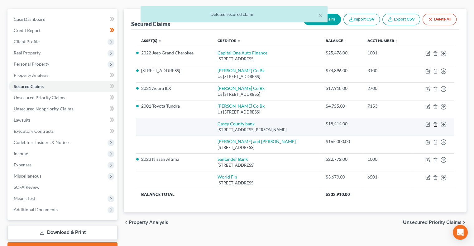
click at [434, 124] on icon "button" at bounding box center [435, 124] width 5 height 5
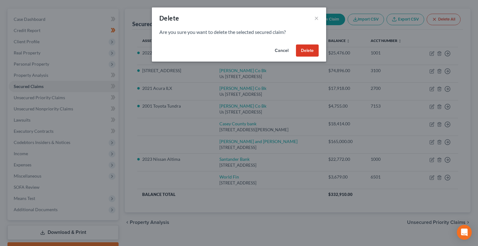
click at [310, 54] on button "Delete" at bounding box center [307, 51] width 23 height 12
